Goal: Check status: Check status

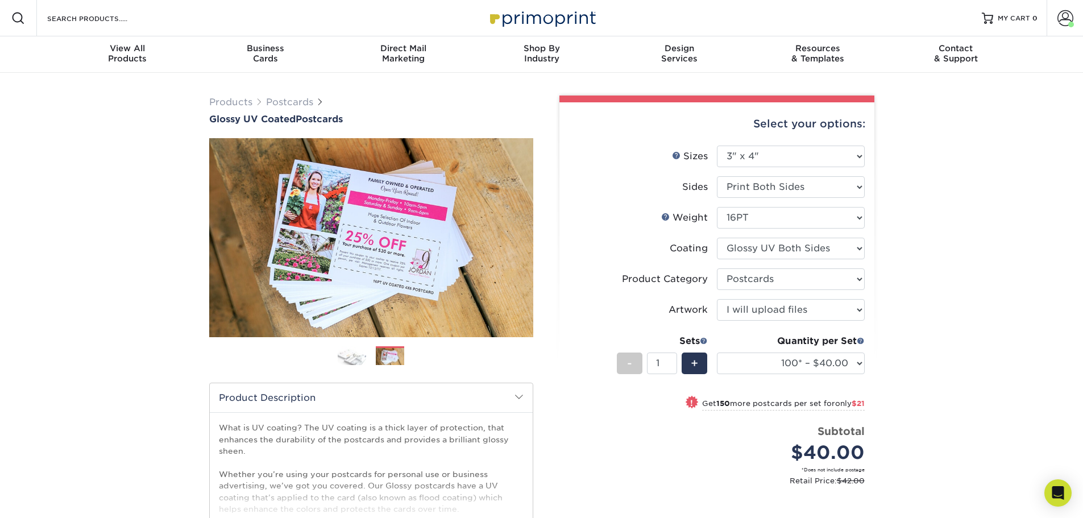
select select "3.00x4.00"
select select "9b7272e0-d6c8-4c3c-8e97-d3a1bcdab858"
select select "upload"
click at [1071, 18] on span at bounding box center [1065, 18] width 16 height 16
click at [966, 97] on link "Account Dashboard" at bounding box center [997, 104] width 143 height 15
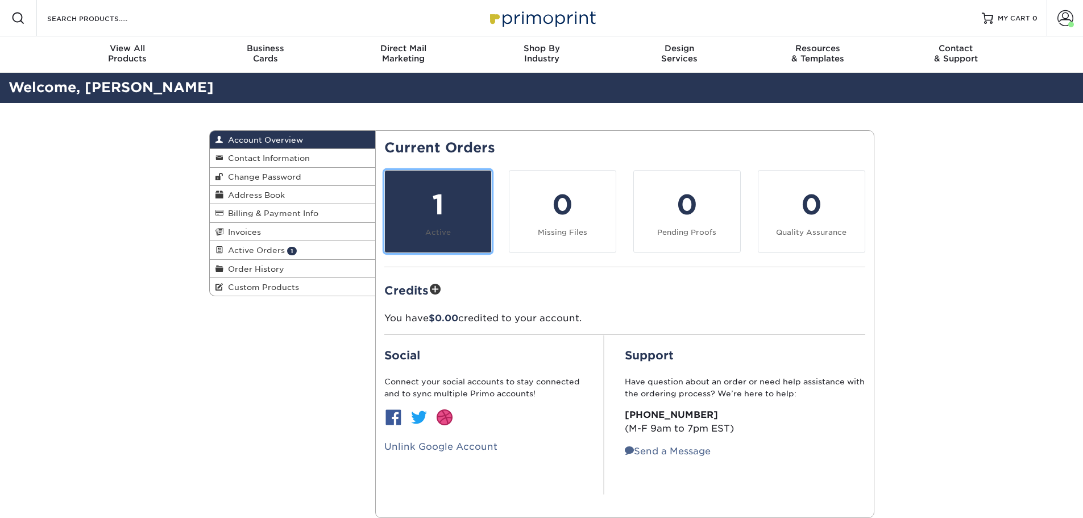
click at [467, 219] on div "1" at bounding box center [438, 204] width 93 height 41
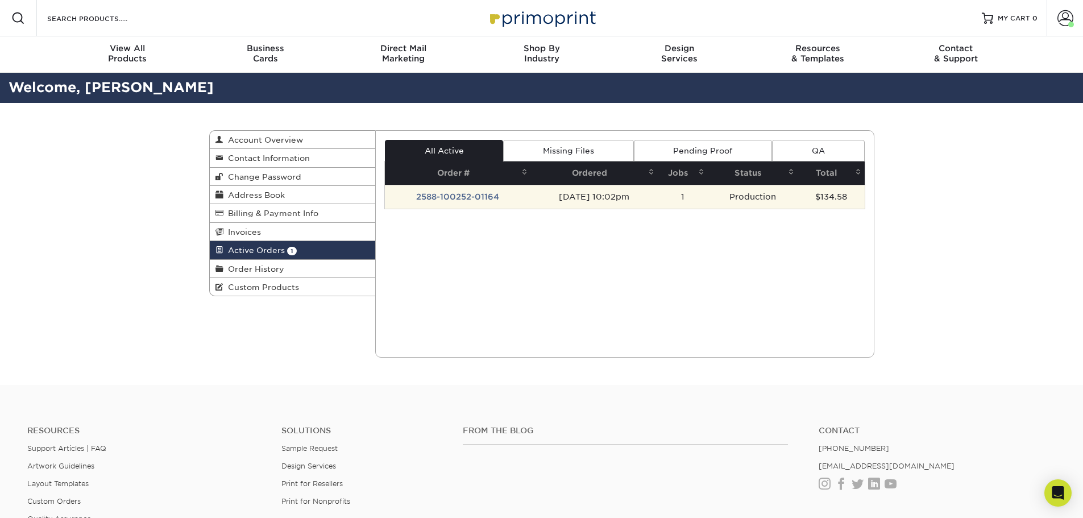
click at [512, 202] on td "2588-100252-01164" at bounding box center [458, 197] width 146 height 24
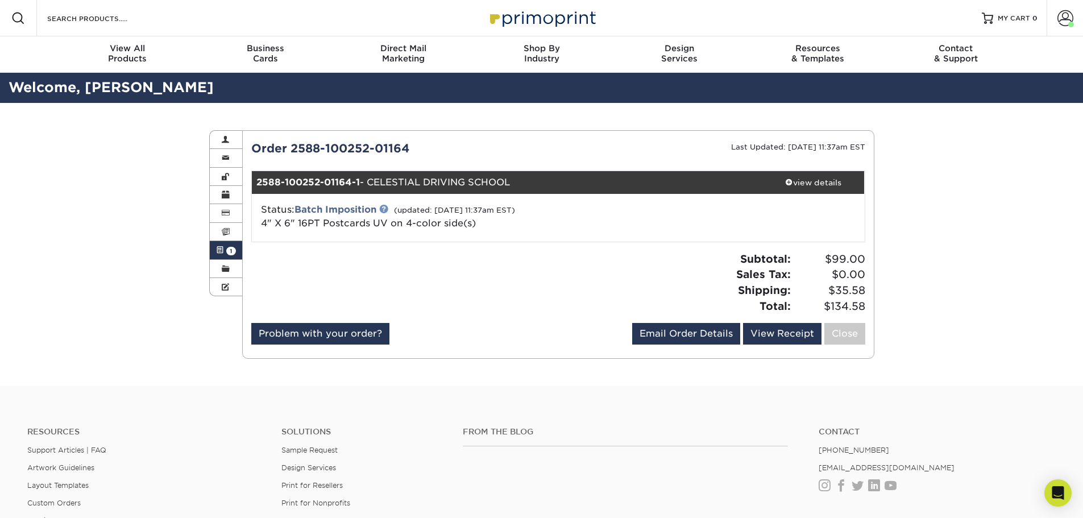
click at [384, 211] on link at bounding box center [383, 208] width 9 height 9
